Goal: Find specific page/section: Find specific page/section

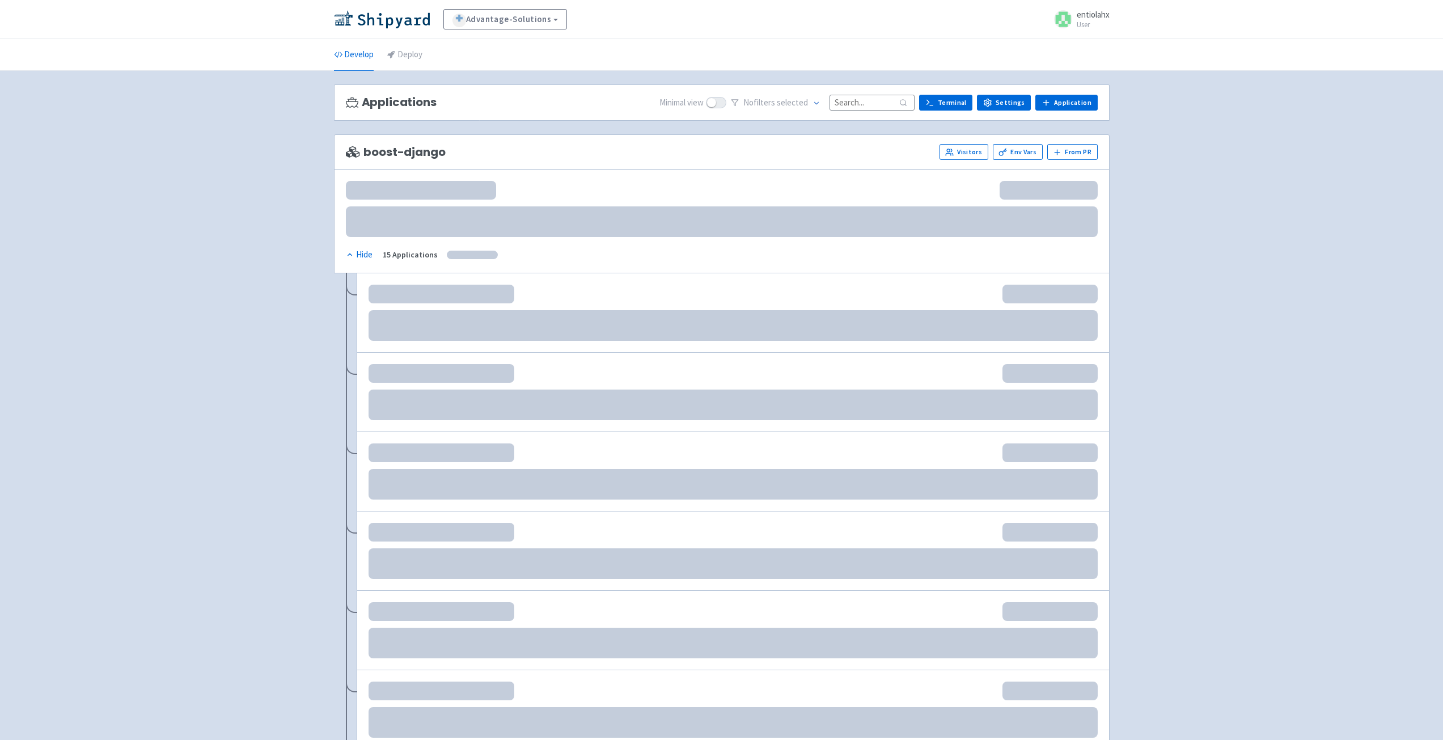
click at [869, 104] on input at bounding box center [871, 102] width 85 height 15
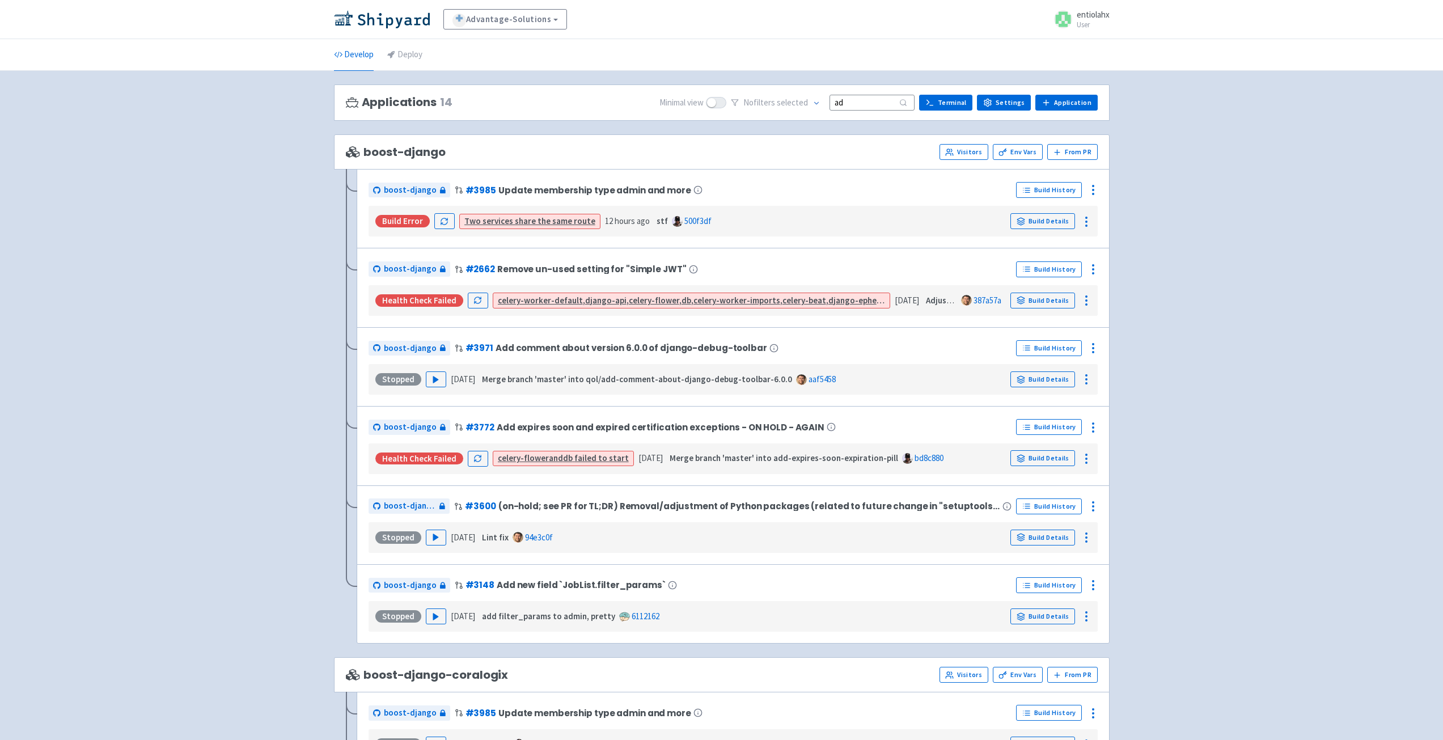
type input "a"
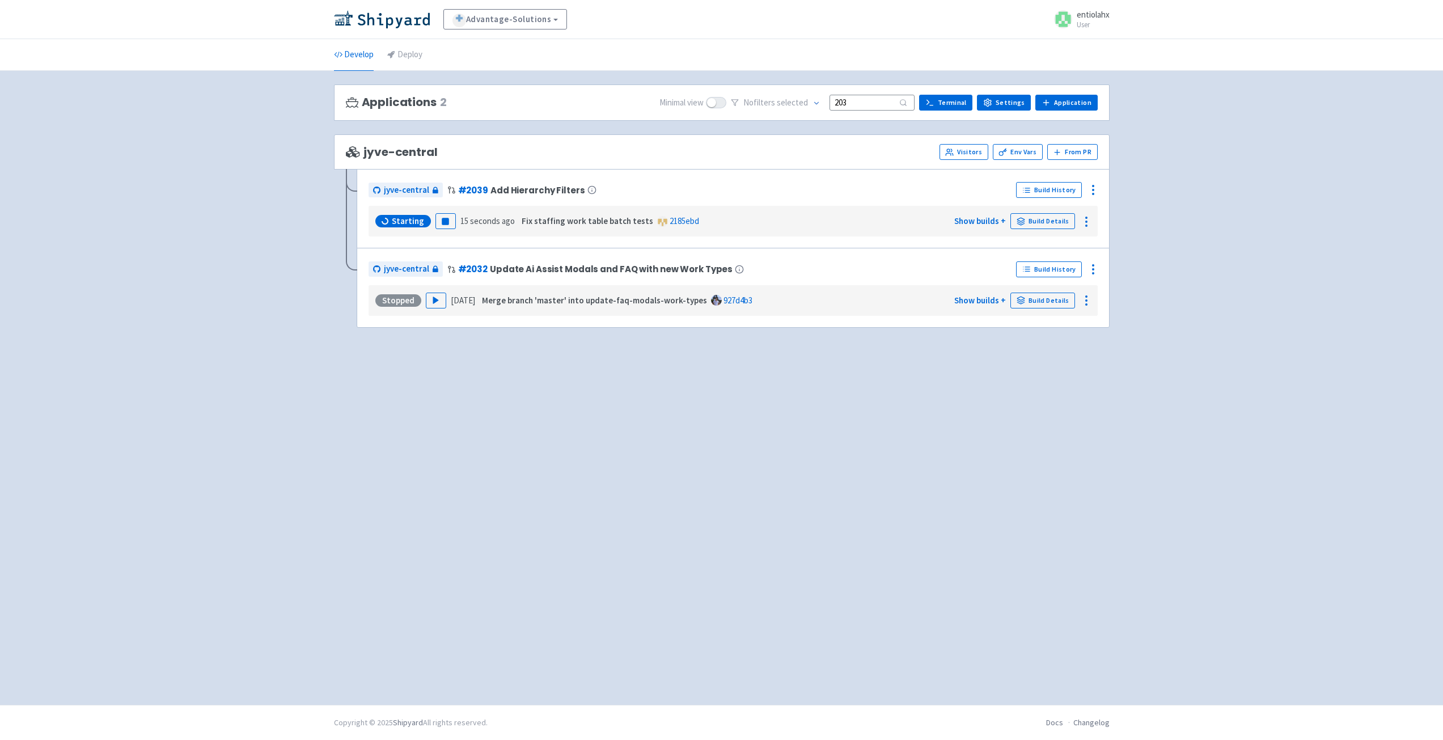
type input "2039"
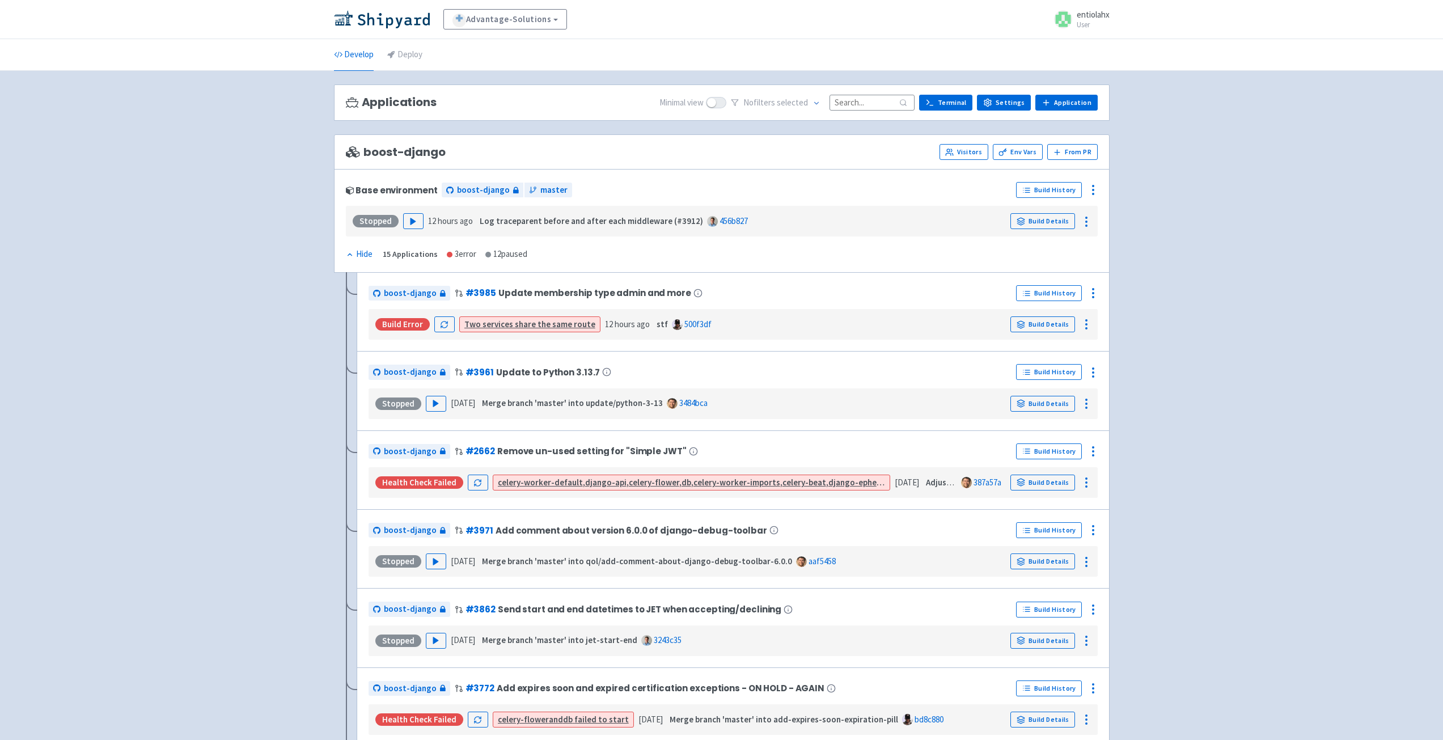
click at [859, 104] on input at bounding box center [871, 102] width 85 height 15
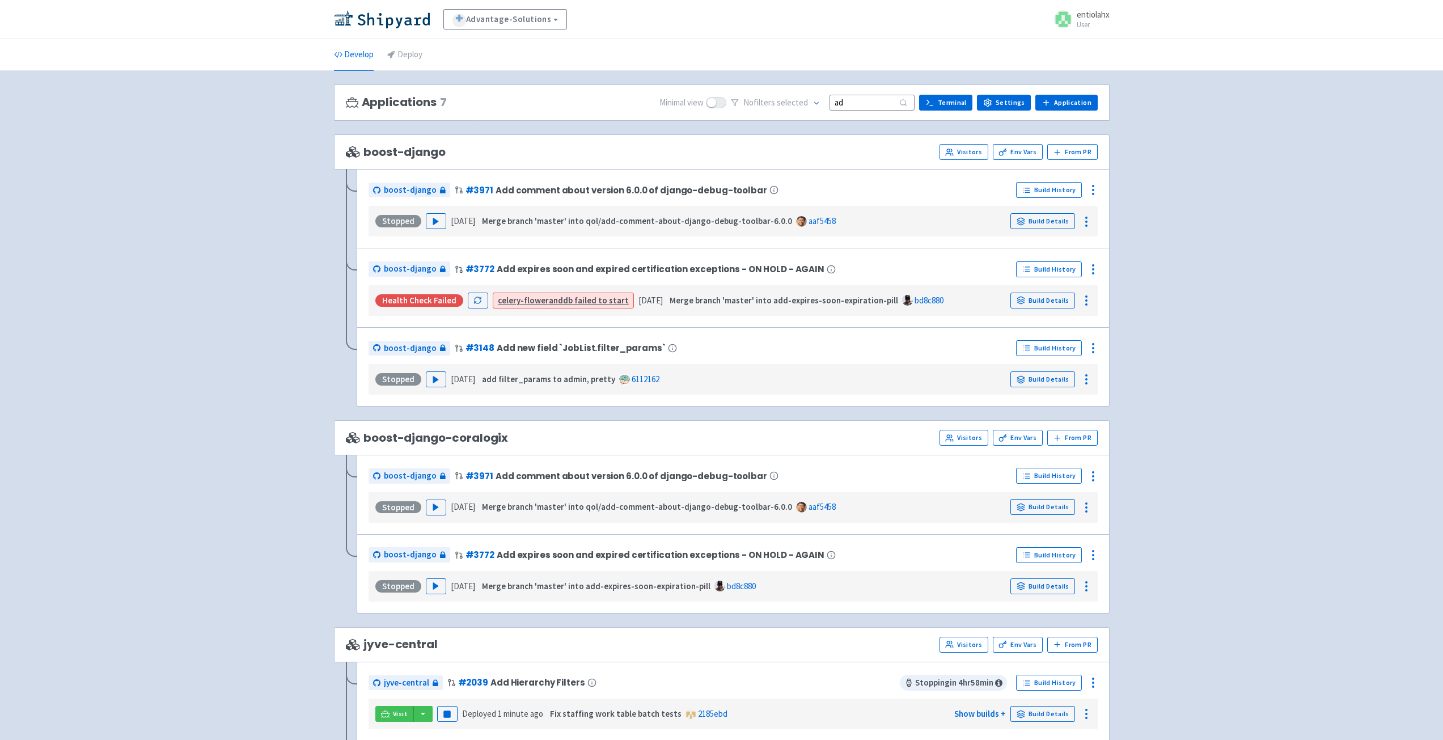
type input "a"
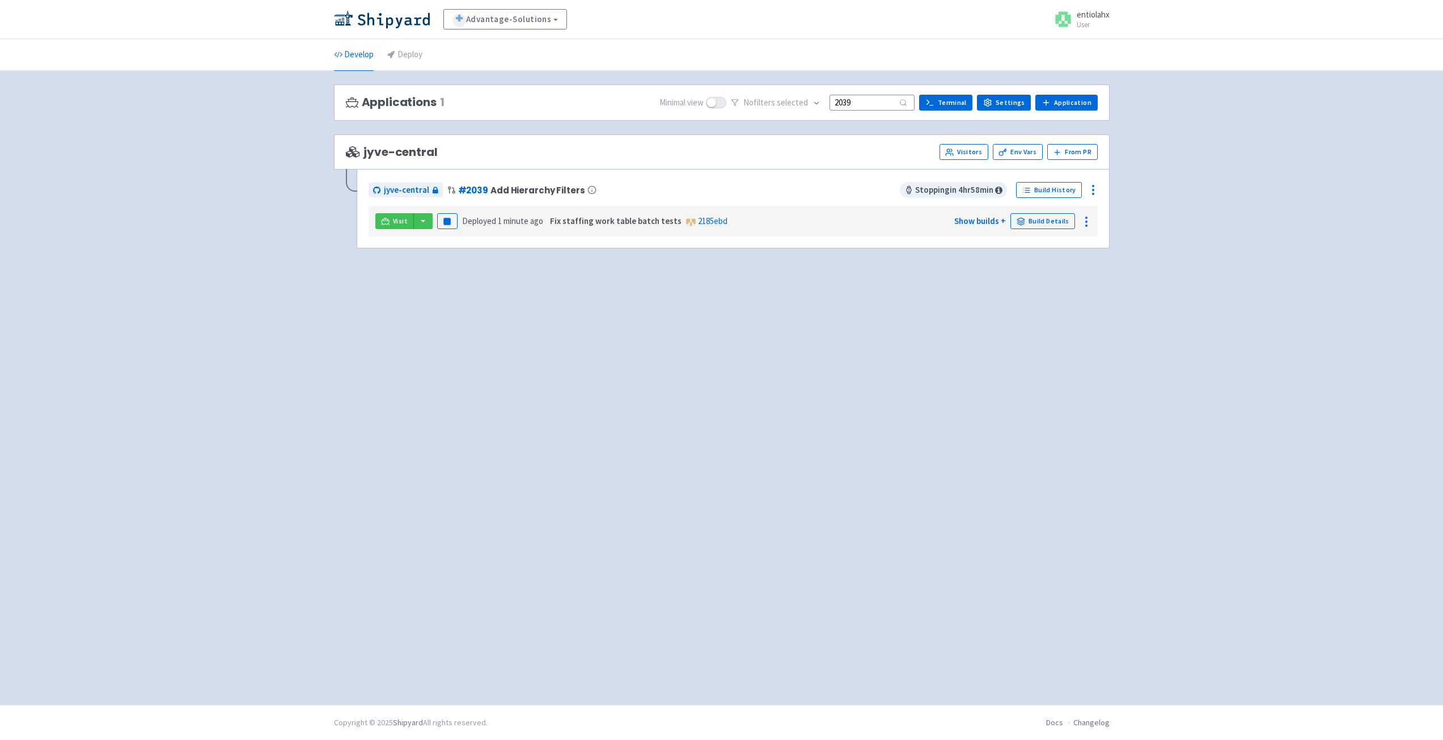
type input "2039"
drag, startPoint x: 141, startPoint y: 94, endPoint x: 436, endPoint y: 618, distance: 601.4
click at [394, 605] on div "Advantage-Solutions View Organizations entiolahx User Profile Sign out Develop …" at bounding box center [721, 352] width 1443 height 705
click at [696, 606] on div "Applications 1 Minimal view No filter s selected 2039 Terminal Settings Applica…" at bounding box center [722, 387] width 776 height 607
click at [1188, 362] on div "Advantage-Solutions View Organizations entiolahx User Profile Sign out Develop …" at bounding box center [721, 352] width 1443 height 705
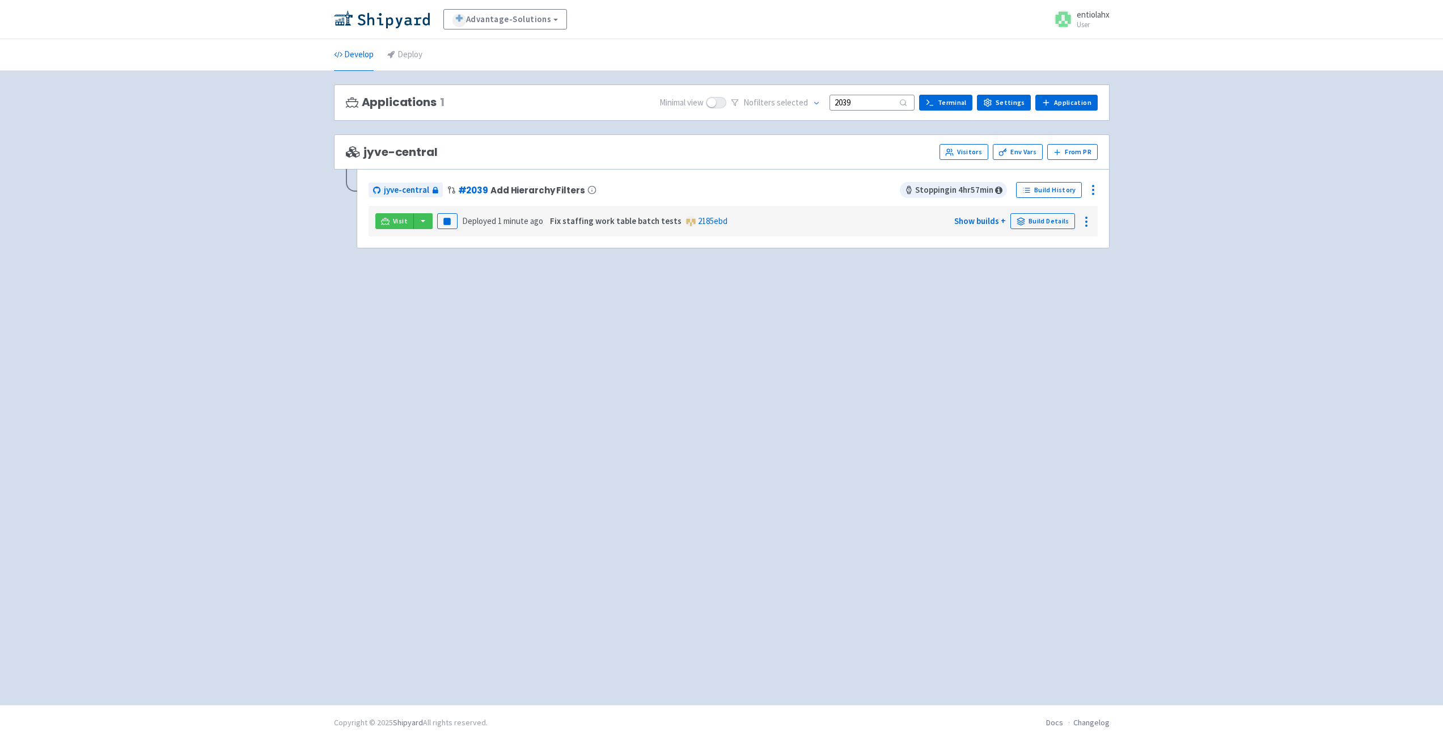
click at [418, 213] on div "Visit Pause Deployed 1 minute ago Fix staffing work table batch tests 2185ebd S…" at bounding box center [733, 221] width 720 height 22
click at [419, 220] on button "button" at bounding box center [422, 221] width 19 height 16
click at [444, 261] on link "jyve-central (react)" at bounding box center [472, 262] width 118 height 18
